Goal: Information Seeking & Learning: Compare options

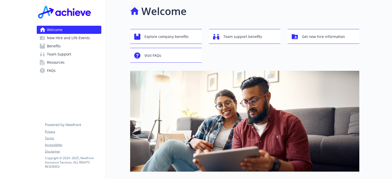
drag, startPoint x: 120, startPoint y: 52, endPoint x: 121, endPoint y: 61, distance: 9.3
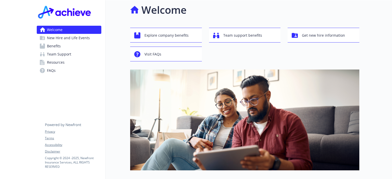
click at [64, 46] on link "Benefits" at bounding box center [69, 46] width 65 height 8
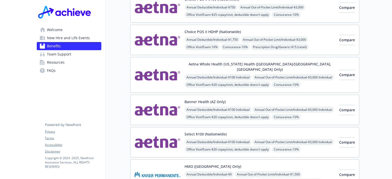
scroll to position [60, 0]
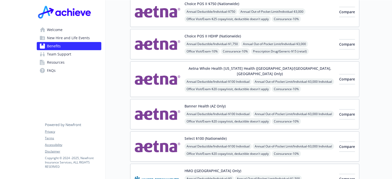
click at [299, 143] on div "Annual Deductible/Individual - $100 Individual Annual Out-of-Pocket Limit/Indiv…" at bounding box center [259, 165] width 150 height 44
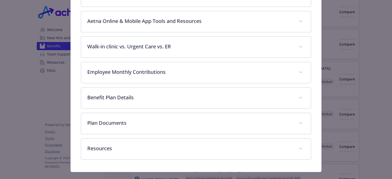
scroll to position [235, 0]
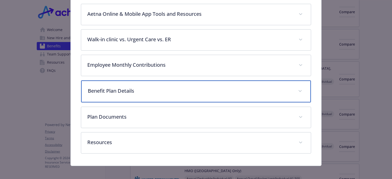
click at [166, 89] on p "Benefit Plan Details" at bounding box center [190, 91] width 204 height 8
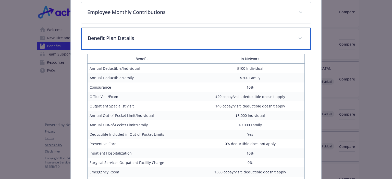
drag, startPoint x: 191, startPoint y: 95, endPoint x: 192, endPoint y: 117, distance: 22.2
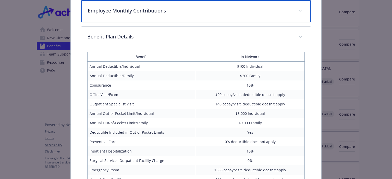
click at [195, 17] on div "Employee Monthly Contributions" at bounding box center [195, 11] width 229 height 22
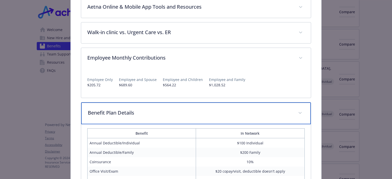
drag, startPoint x: 259, startPoint y: 47, endPoint x: 264, endPoint y: 33, distance: 14.3
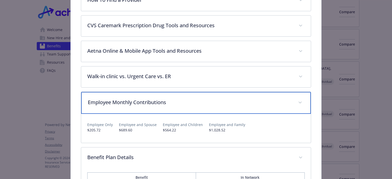
drag, startPoint x: 260, startPoint y: 58, endPoint x: 260, endPoint y: 46, distance: 11.5
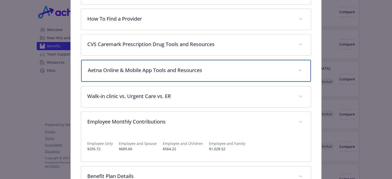
drag, startPoint x: 238, startPoint y: 56, endPoint x: 237, endPoint y: 46, distance: 9.8
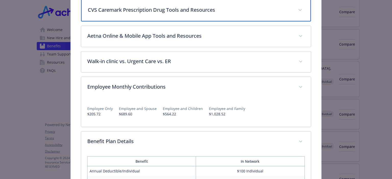
drag, startPoint x: 236, startPoint y: 46, endPoint x: 235, endPoint y: 65, distance: 19.2
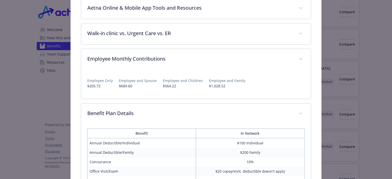
scroll to position [267, 0]
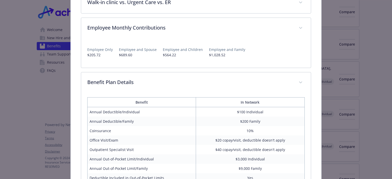
drag, startPoint x: 248, startPoint y: 60, endPoint x: 249, endPoint y: 69, distance: 9.0
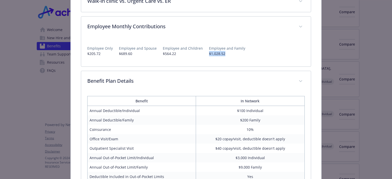
drag, startPoint x: 203, startPoint y: 53, endPoint x: 228, endPoint y: 54, distance: 25.0
click at [228, 54] on div "Employee Only $205.72 Employee and Spouse $689.60 Employee and Children $564.22…" at bounding box center [195, 49] width 217 height 15
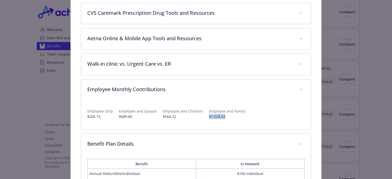
scroll to position [214, 0]
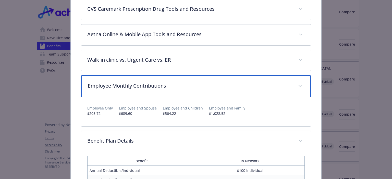
click at [301, 84] on div "Employee Monthly Contributions" at bounding box center [195, 86] width 229 height 22
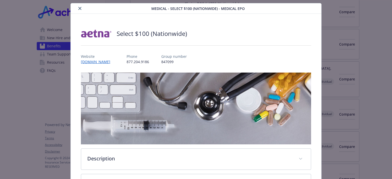
scroll to position [0, 0]
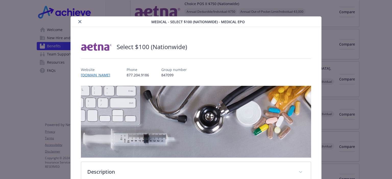
click at [80, 22] on icon "close" at bounding box center [79, 21] width 3 height 3
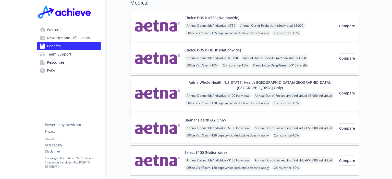
scroll to position [71, 0]
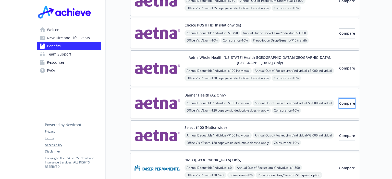
click at [339, 101] on span "Compare" at bounding box center [347, 103] width 16 height 5
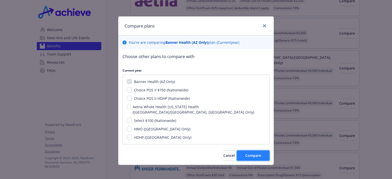
click at [248, 153] on span "Compare" at bounding box center [253, 155] width 16 height 5
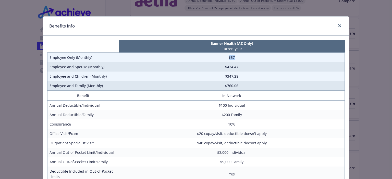
drag, startPoint x: 229, startPoint y: 59, endPoint x: 218, endPoint y: 60, distance: 10.8
click at [218, 60] on td "$57" at bounding box center [231, 58] width 225 height 10
click at [338, 28] on link "close" at bounding box center [339, 26] width 6 height 6
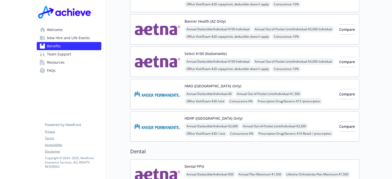
scroll to position [133, 0]
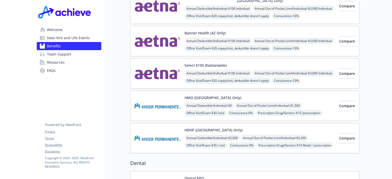
click at [171, 98] on img at bounding box center [157, 106] width 46 height 22
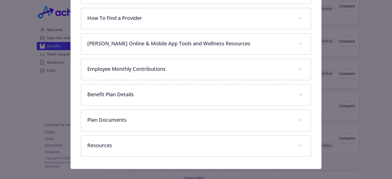
scroll to position [181, 0]
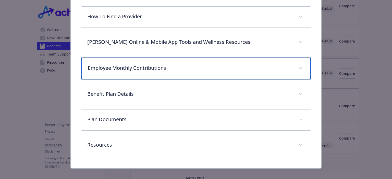
click at [129, 66] on p "Employee Monthly Contributions" at bounding box center [190, 68] width 204 height 8
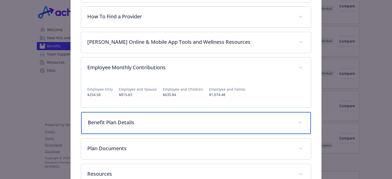
click at [158, 124] on p "Benefit Plan Details" at bounding box center [190, 123] width 204 height 8
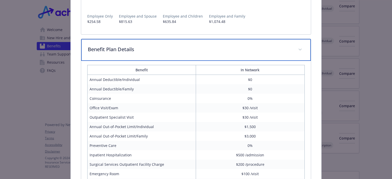
drag, startPoint x: 247, startPoint y: 137, endPoint x: 247, endPoint y: 148, distance: 11.5
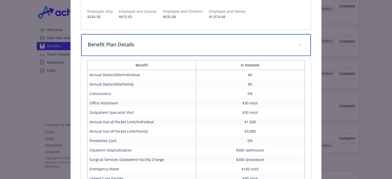
scroll to position [234, 0]
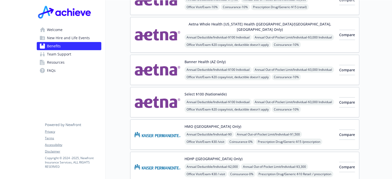
scroll to position [106, 0]
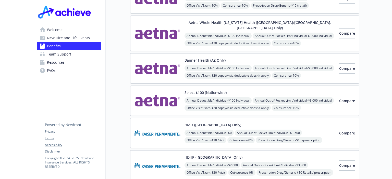
click at [288, 97] on div "Annual Deductible/Individual - $100 Individual Annual Out-of-Pocket Limit/Indiv…" at bounding box center [259, 119] width 150 height 44
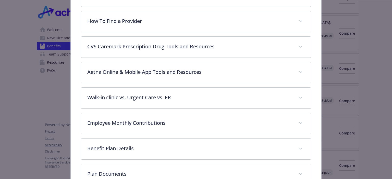
scroll to position [177, 0]
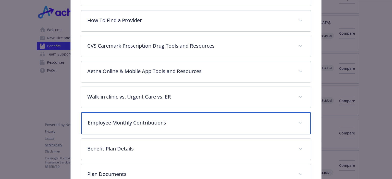
click at [195, 123] on p "Employee Monthly Contributions" at bounding box center [190, 123] width 204 height 8
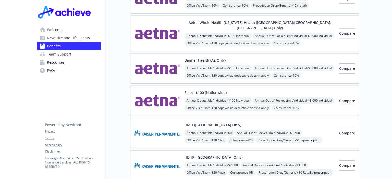
click at [283, 97] on div "Annual Deductible/Individual - $100 Individual Annual Out-of-Pocket Limit/Indiv…" at bounding box center [259, 119] width 150 height 44
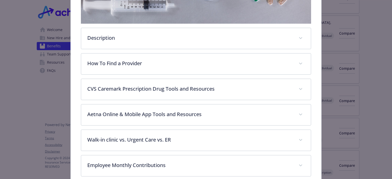
scroll to position [221, 0]
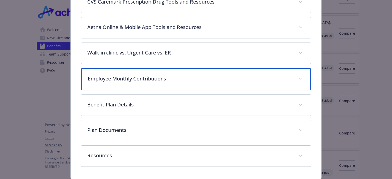
click at [201, 78] on p "Employee Monthly Contributions" at bounding box center [190, 79] width 204 height 8
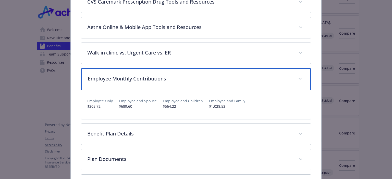
click at [268, 76] on p "Employee Monthly Contributions" at bounding box center [190, 79] width 204 height 8
